Goal: Task Accomplishment & Management: Use online tool/utility

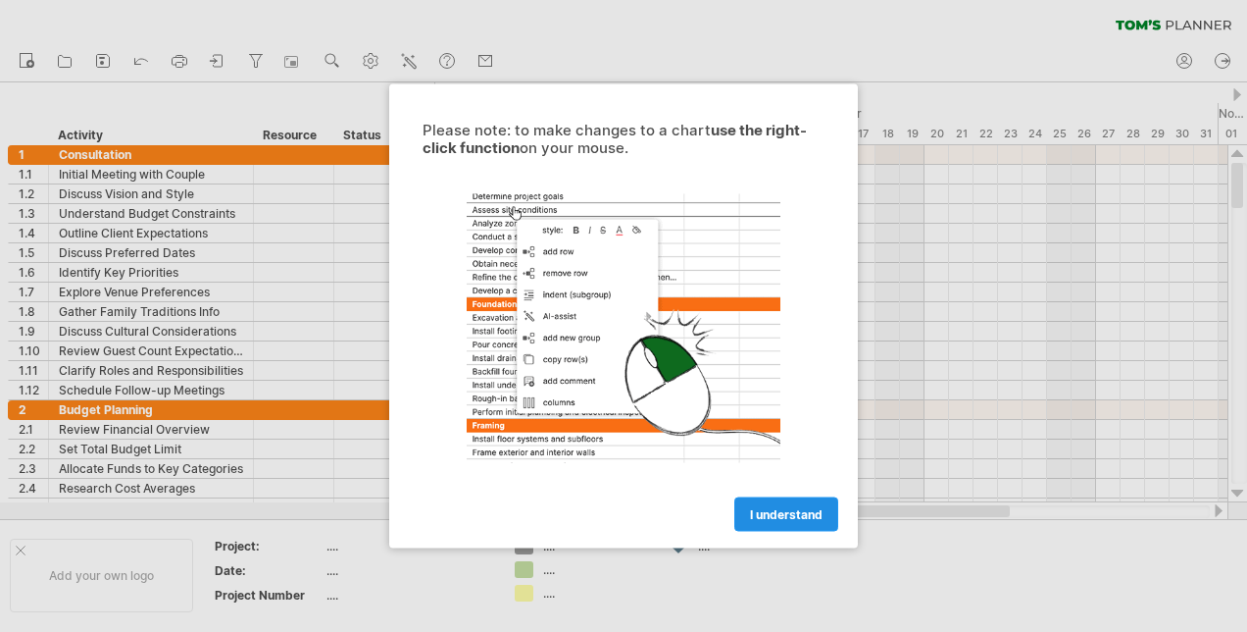
click at [785, 522] on link "I understand" at bounding box center [786, 514] width 104 height 34
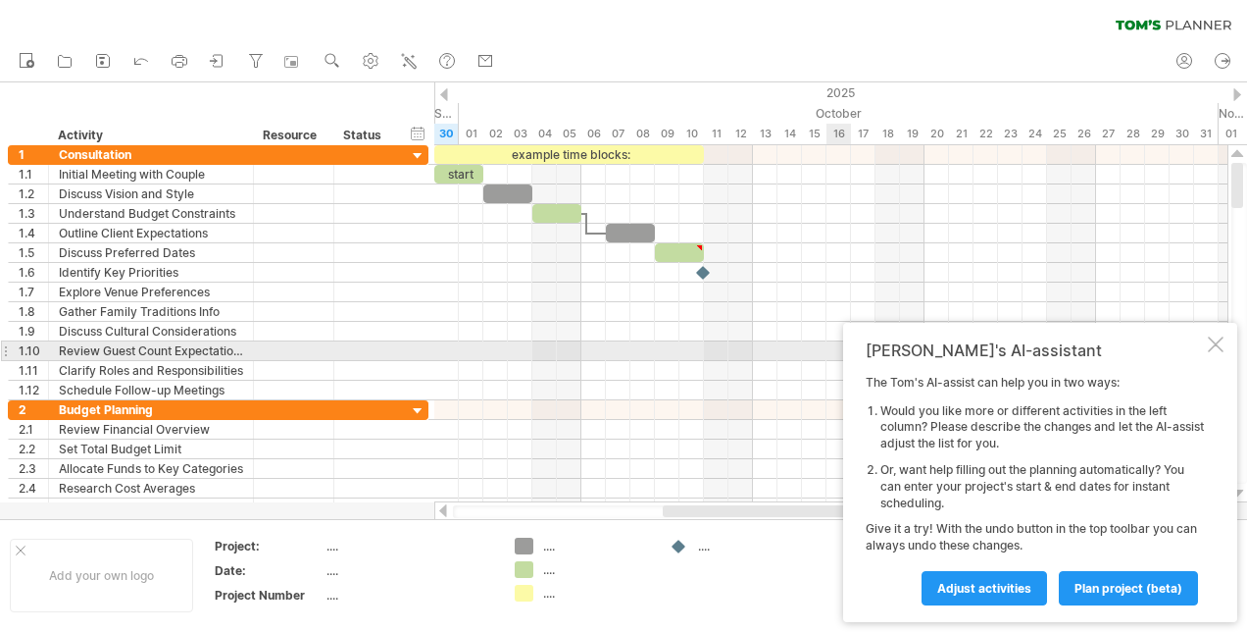
click at [1225, 347] on div "Tom's AI-assistant The Tom's AI-assist can help you in two ways: Would you like…" at bounding box center [1040, 472] width 394 height 299
click at [1213, 351] on div at bounding box center [1216, 344] width 16 height 16
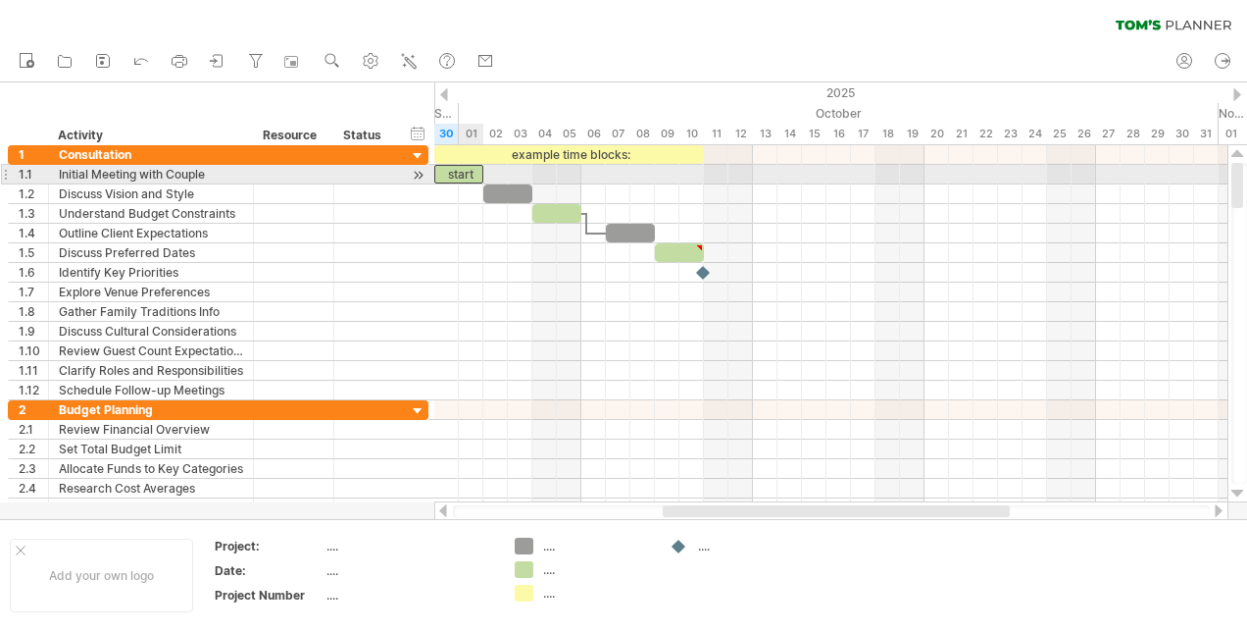
click at [461, 177] on div "start" at bounding box center [458, 174] width 49 height 19
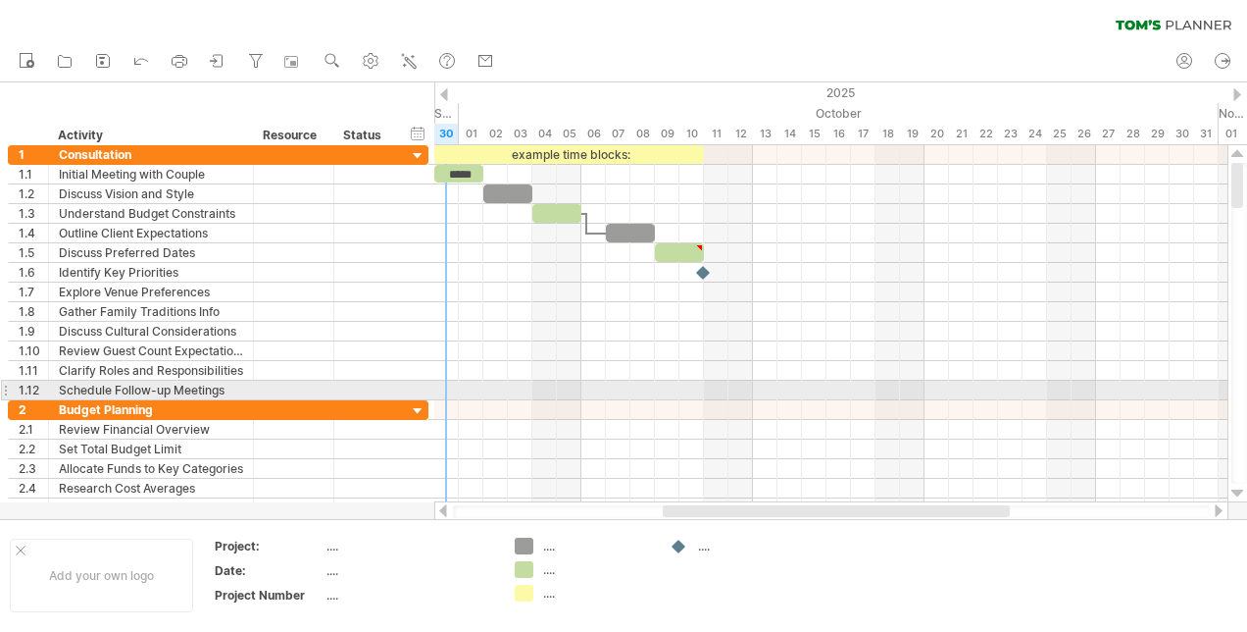
click at [454, 384] on div at bounding box center [830, 390] width 793 height 20
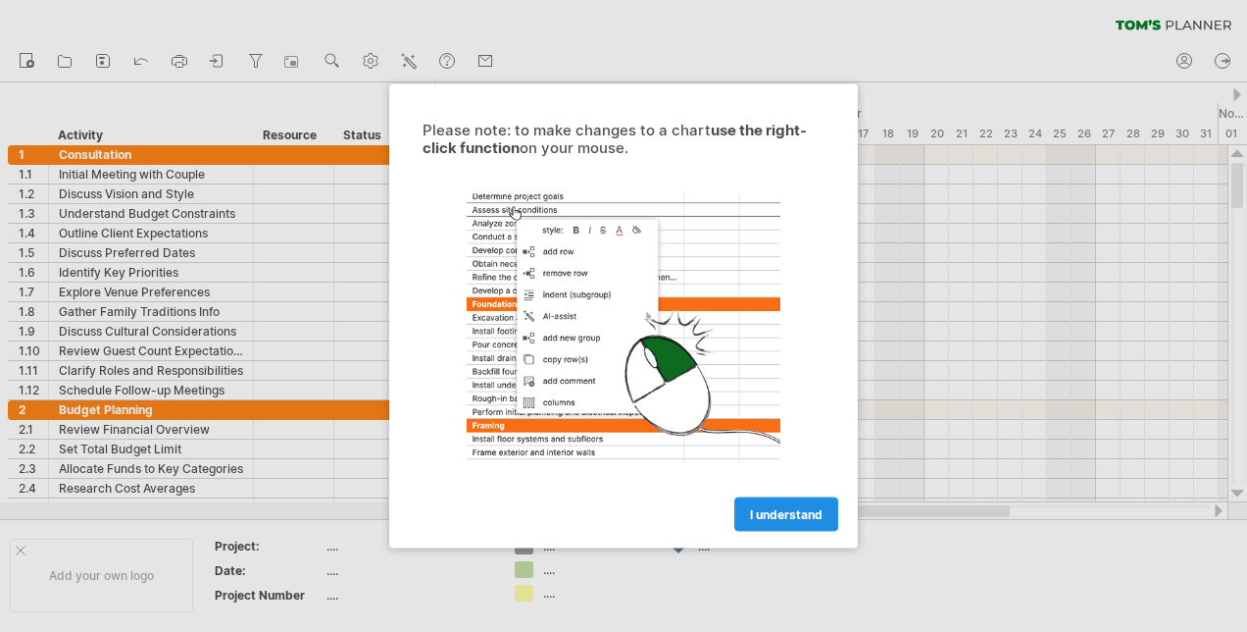
click at [812, 520] on span "I understand" at bounding box center [786, 514] width 73 height 15
